Goal: Find specific page/section: Find specific page/section

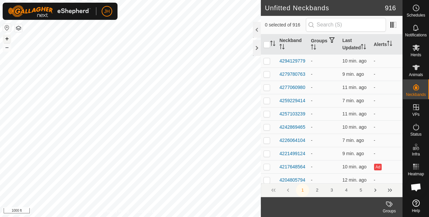
click at [9, 41] on button "+" at bounding box center [7, 39] width 8 height 8
click at [9, 37] on button "+" at bounding box center [7, 39] width 8 height 8
click at [6, 39] on button "+" at bounding box center [7, 39] width 8 height 8
click at [5, 40] on button "+" at bounding box center [7, 39] width 8 height 8
click at [6, 45] on button "–" at bounding box center [7, 47] width 8 height 8
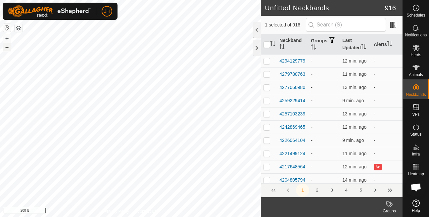
click at [6, 45] on button "–" at bounding box center [7, 47] width 8 height 8
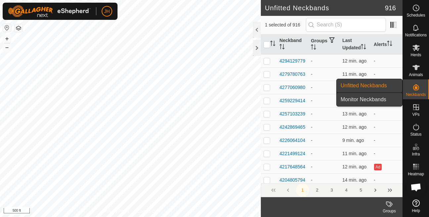
click at [384, 101] on link "Monitor Neckbands" at bounding box center [368, 99] width 65 height 13
click at [361, 100] on link "Monitor Neckbands" at bounding box center [368, 99] width 65 height 13
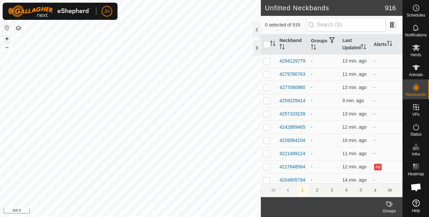
click at [8, 37] on button "+" at bounding box center [7, 39] width 8 height 8
click at [6, 38] on button "+" at bounding box center [7, 39] width 8 height 8
click at [6, 43] on div "+ –" at bounding box center [7, 42] width 9 height 17
